Goal: Find specific page/section: Find specific page/section

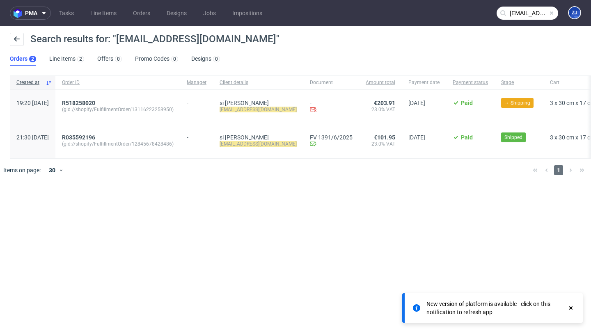
click at [527, 9] on input "[EMAIL_ADDRESS][DOMAIN_NAME]" at bounding box center [528, 13] width 62 height 13
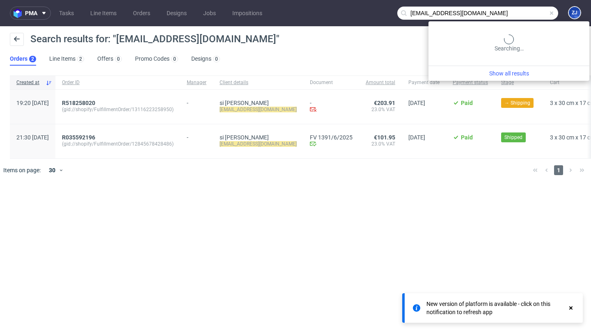
click at [527, 9] on input "[EMAIL_ADDRESS][DOMAIN_NAME]" at bounding box center [478, 13] width 161 height 13
paste input "GEIK"
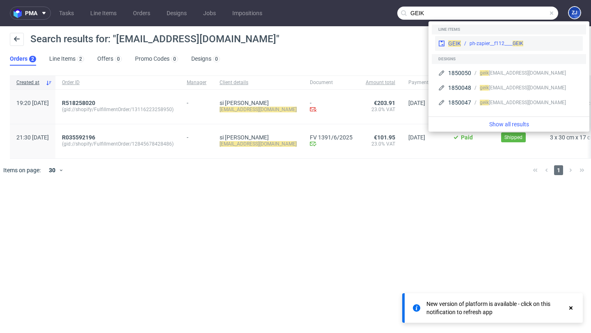
type input "GEIK"
click at [512, 44] on div "ph-zapier__f112____ GEIK" at bounding box center [497, 43] width 54 height 7
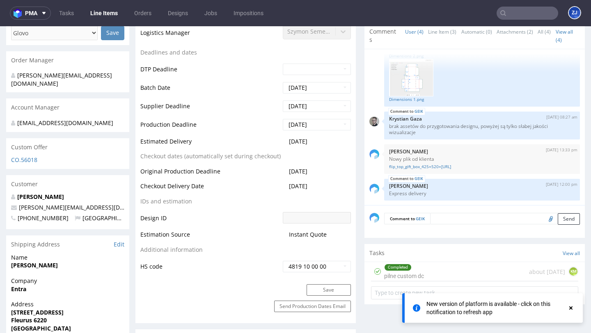
scroll to position [359, 0]
click at [186, 263] on td "HS code" at bounding box center [210, 266] width 140 height 13
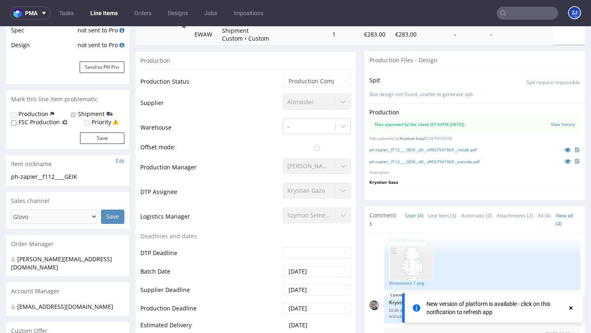
scroll to position [0, 0]
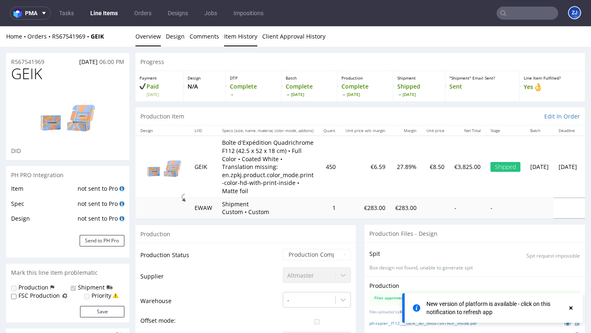
click at [239, 43] on link "Item History" at bounding box center [240, 36] width 33 height 20
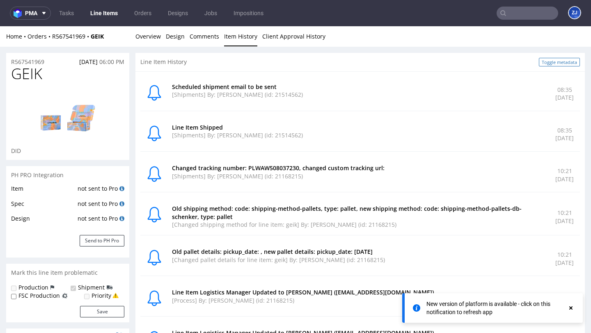
click at [540, 60] on link "Toggle metadata" at bounding box center [559, 62] width 41 height 9
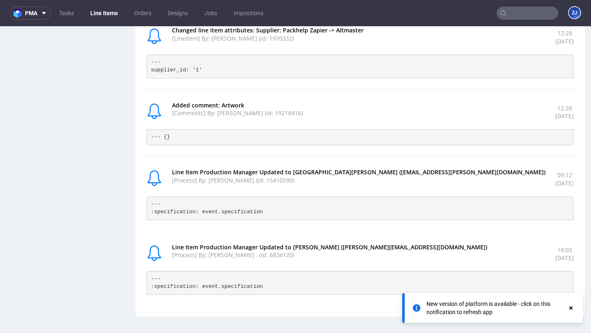
scroll to position [2, 0]
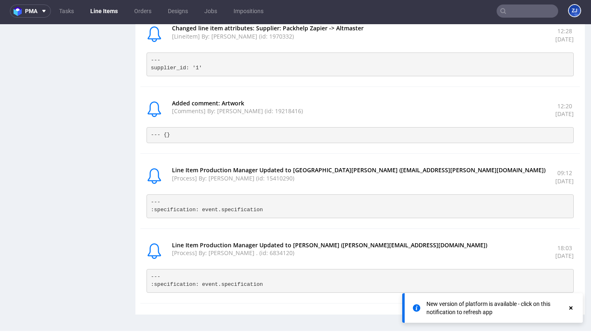
click at [508, 12] on input "text" at bounding box center [528, 11] width 62 height 13
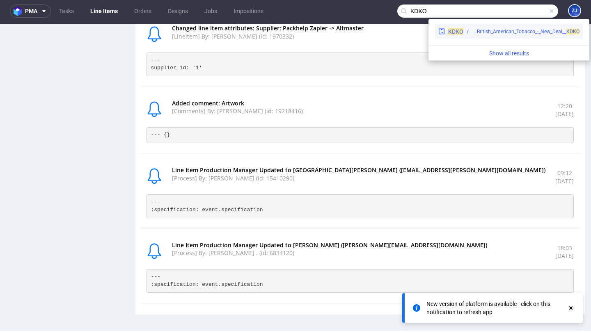
type input "KDKO"
click at [503, 30] on div "custom__custom__British_American_Tobacco_-_New_Deal__ KDKO" at bounding box center [526, 31] width 108 height 7
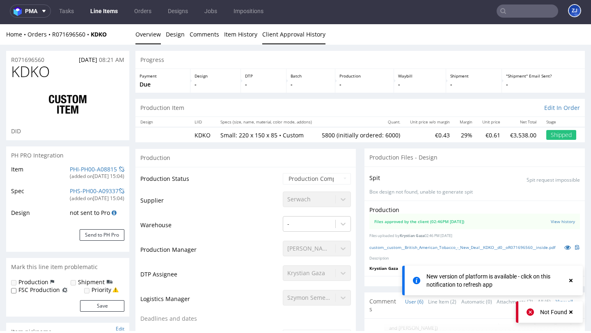
click at [306, 36] on link "Client Approval History" at bounding box center [293, 34] width 63 height 20
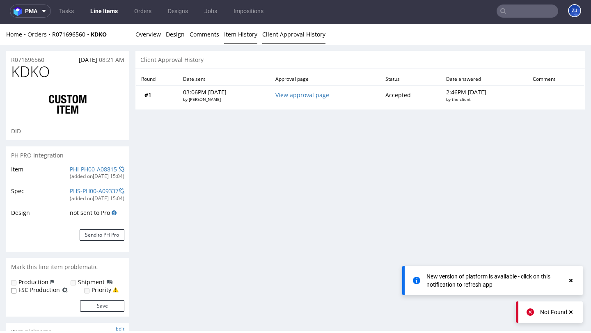
click at [238, 31] on link "Item History" at bounding box center [240, 34] width 33 height 20
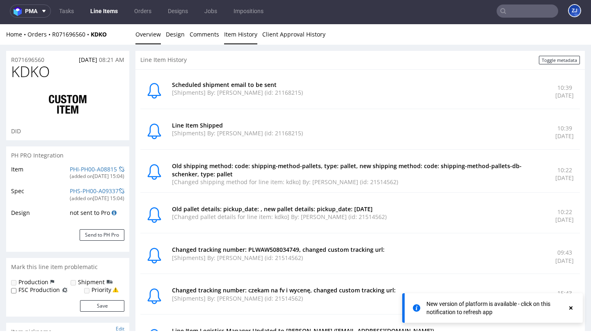
click at [158, 36] on link "Overview" at bounding box center [148, 34] width 25 height 20
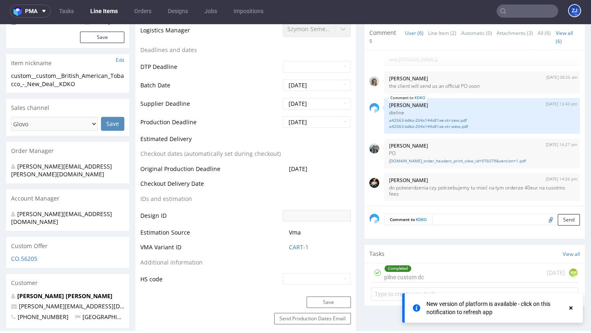
scroll to position [268, 0]
drag, startPoint x: 165, startPoint y: 281, endPoint x: 141, endPoint y: 280, distance: 23.8
click at [141, 280] on td "HS code" at bounding box center [210, 280] width 140 height 13
copy td "HS code"
